Goal: Task Accomplishment & Management: Use online tool/utility

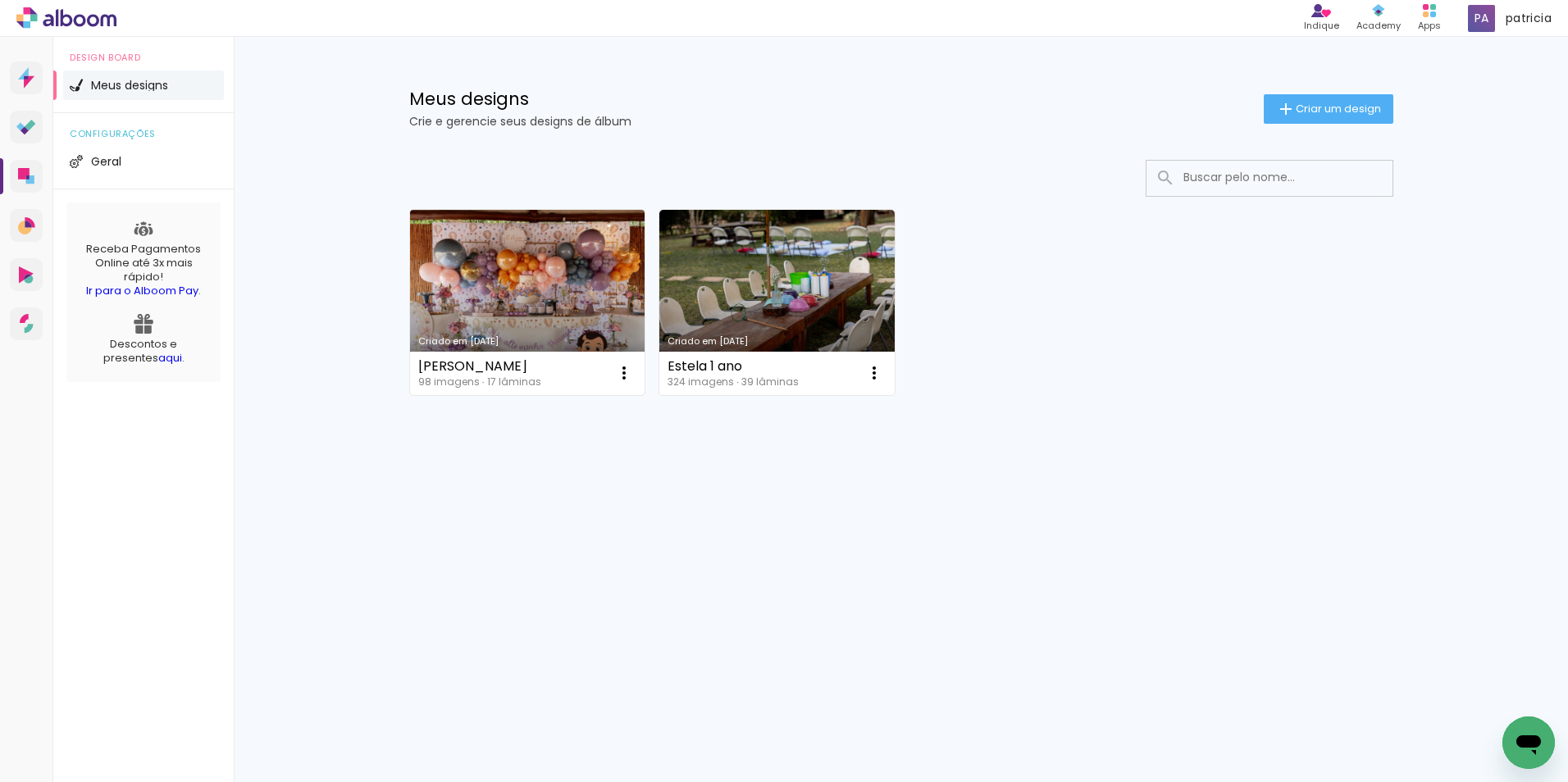
click at [533, 298] on link "Criado em [DATE]" at bounding box center [527, 303] width 236 height 185
